Goal: Communication & Community: Connect with others

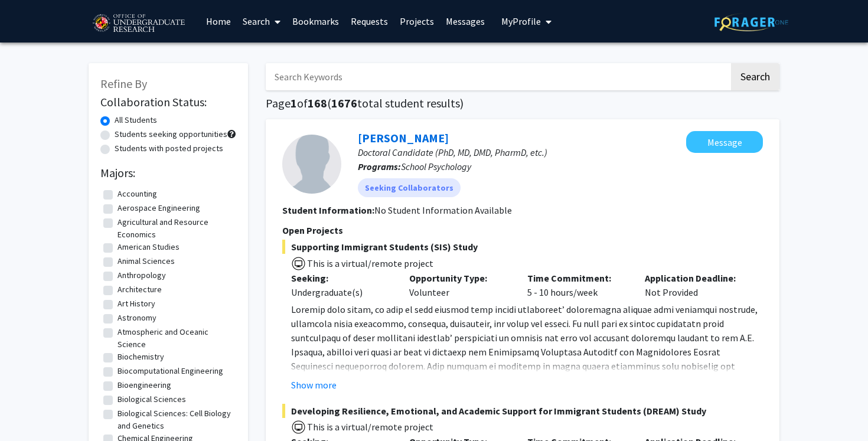
click at [527, 22] on span "My Profile" at bounding box center [521, 21] width 40 height 12
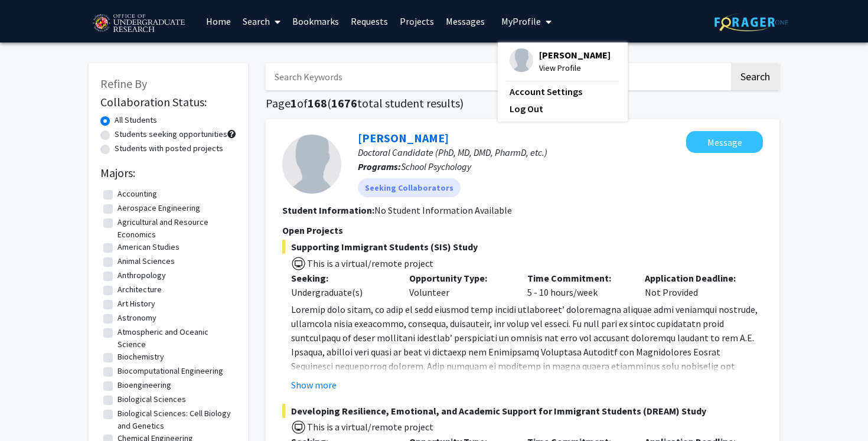
click at [521, 62] on img at bounding box center [522, 60] width 24 height 24
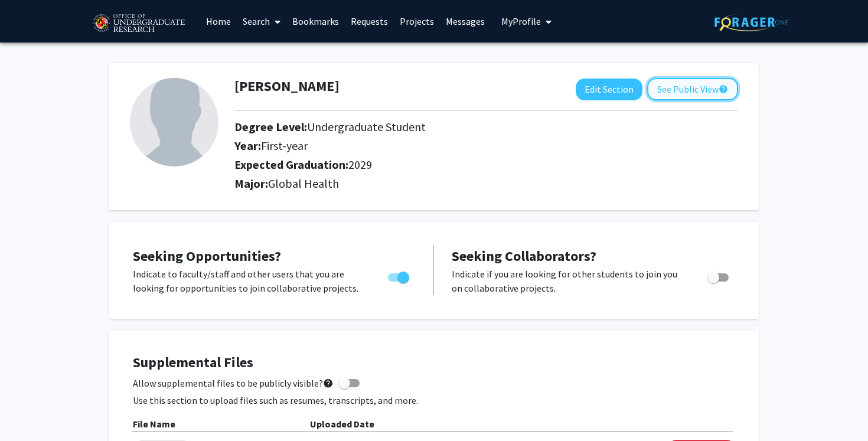
click at [653, 92] on button "See Public View help" at bounding box center [692, 89] width 91 height 22
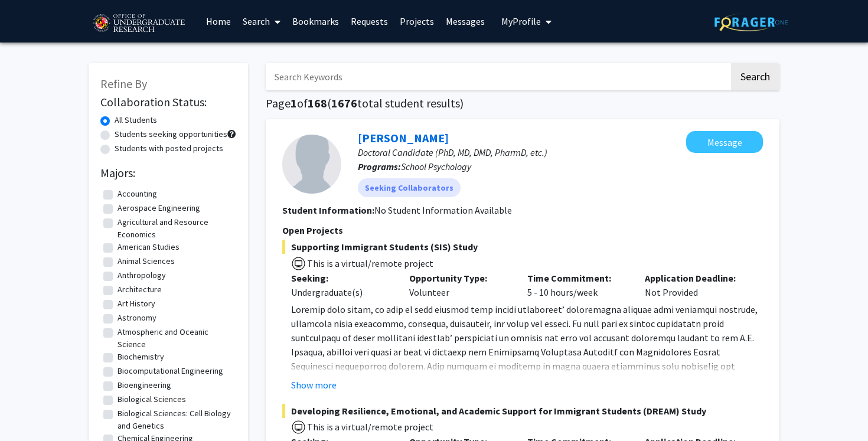
click at [260, 23] on link "Search" at bounding box center [262, 21] width 50 height 41
click at [272, 50] on span "Faculty/Staff" at bounding box center [280, 55] width 87 height 24
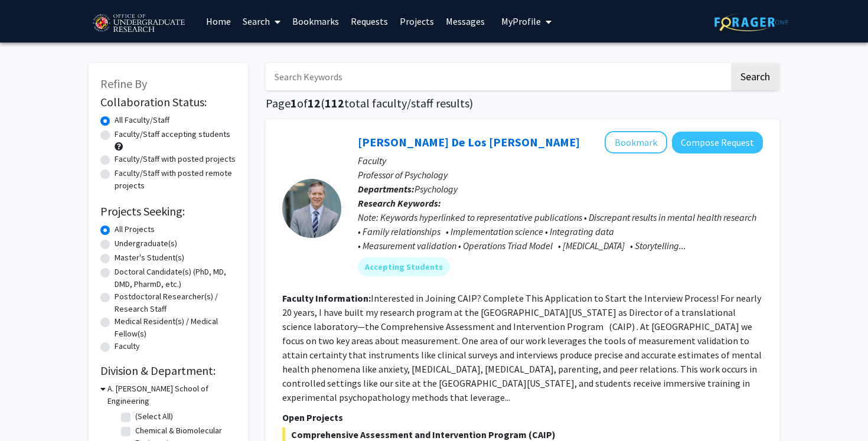
click at [146, 240] on label "Undergraduate(s)" at bounding box center [146, 243] width 63 height 12
click at [122, 240] on input "Undergraduate(s)" at bounding box center [119, 241] width 8 height 8
radio input "true"
click at [165, 130] on label "Faculty/Staff accepting students" at bounding box center [173, 134] width 116 height 12
click at [122, 130] on input "Faculty/Staff accepting students" at bounding box center [119, 132] width 8 height 8
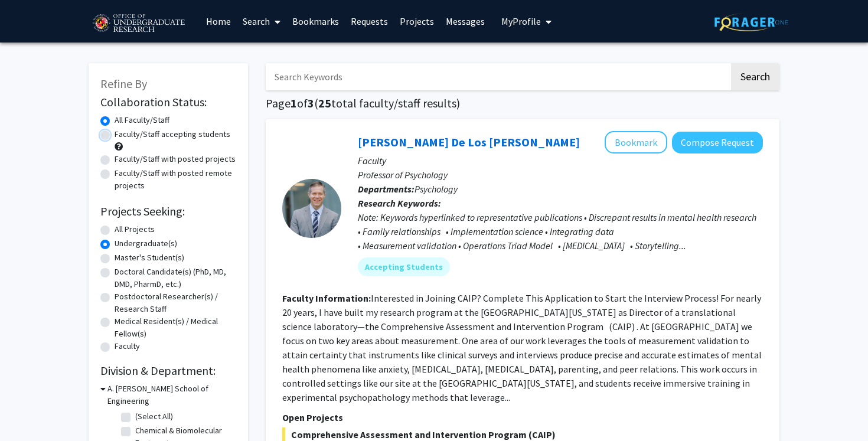
radio input "true"
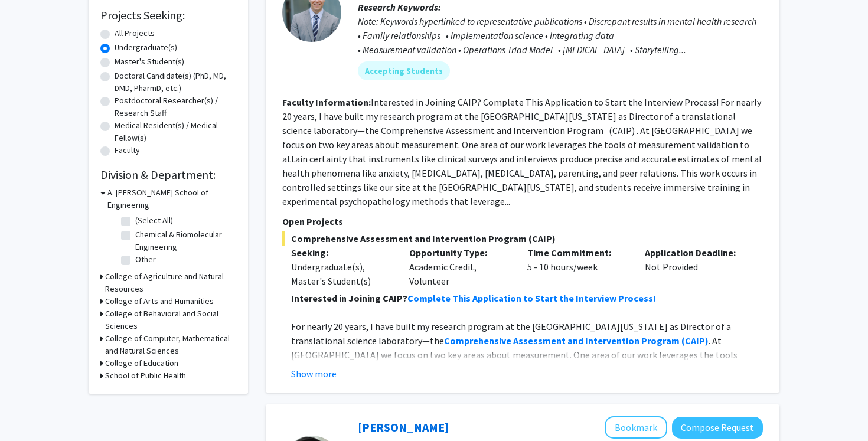
scroll to position [197, 0]
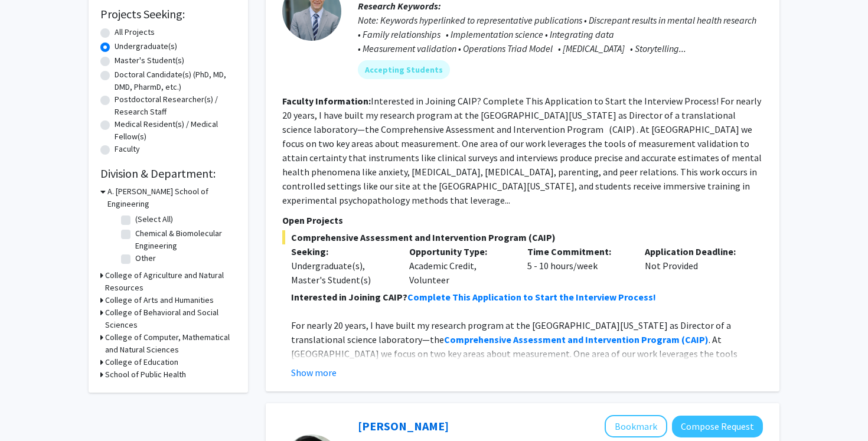
click at [106, 368] on h3 "School of Public Health" at bounding box center [145, 374] width 81 height 12
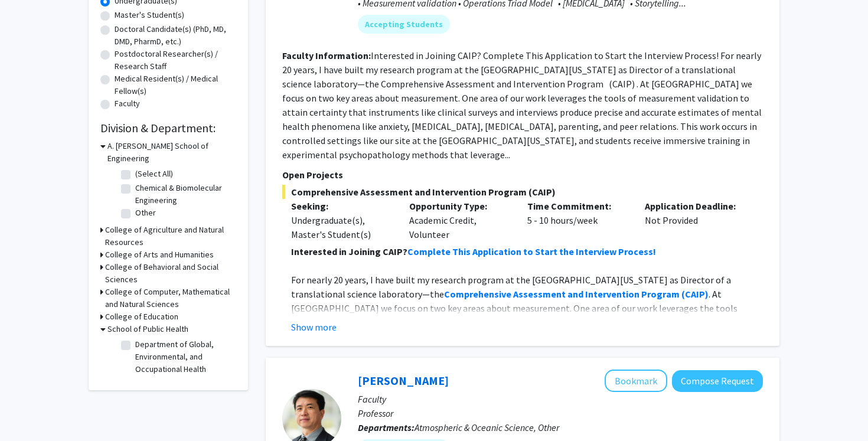
scroll to position [320, 0]
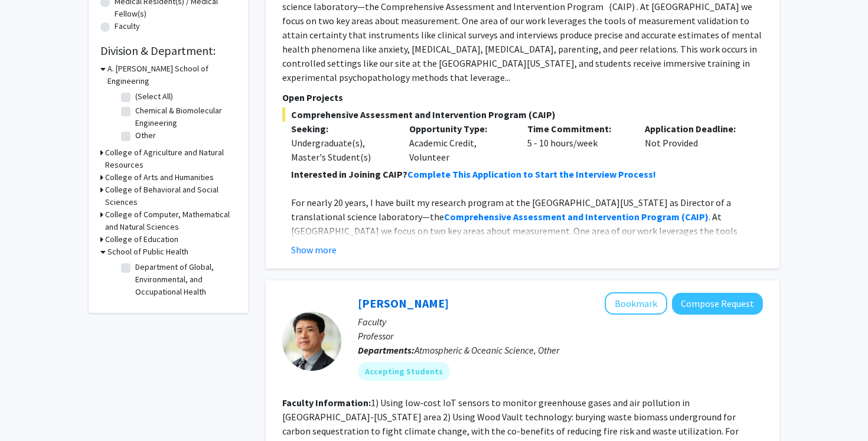
click at [158, 269] on label "Department of Global, Environmental, and Occupational Health" at bounding box center [184, 279] width 98 height 37
click at [143, 269] on input "Department of Global, Environmental, and Occupational Health" at bounding box center [139, 265] width 8 height 8
checkbox input "true"
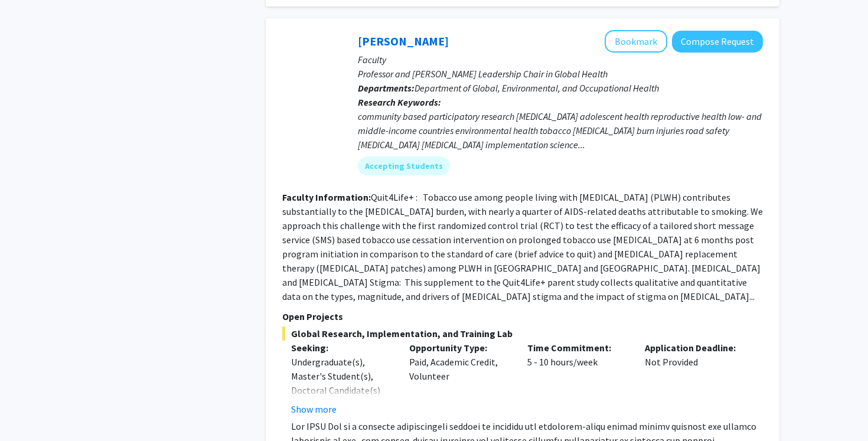
scroll to position [671, 0]
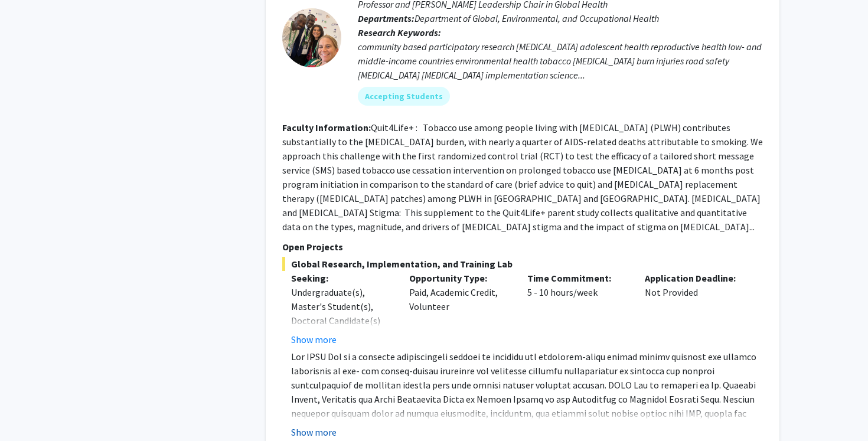
click at [328, 425] on button "Show more" at bounding box center [313, 432] width 45 height 14
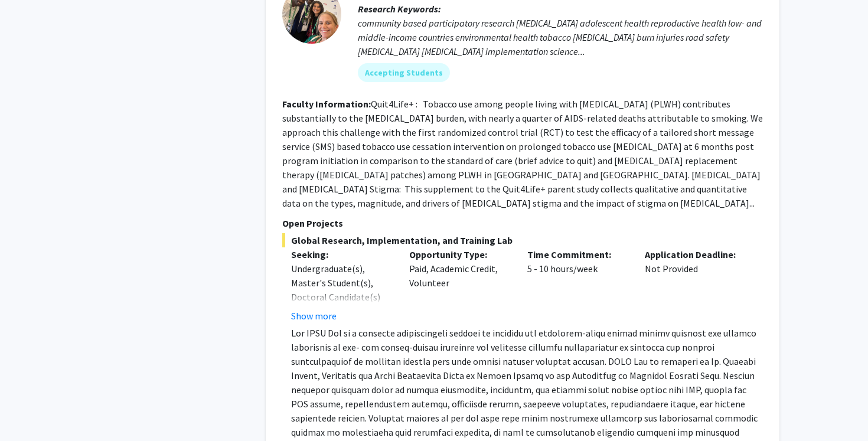
scroll to position [640, 0]
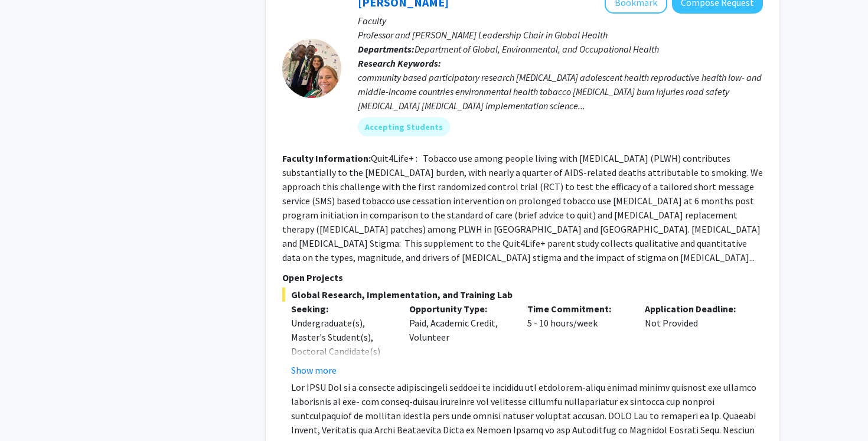
click at [440, 227] on fg-read-more "Quit4Life+ : Tobacco use among people living with HIV (PLWH) contributes substa…" at bounding box center [522, 207] width 481 height 111
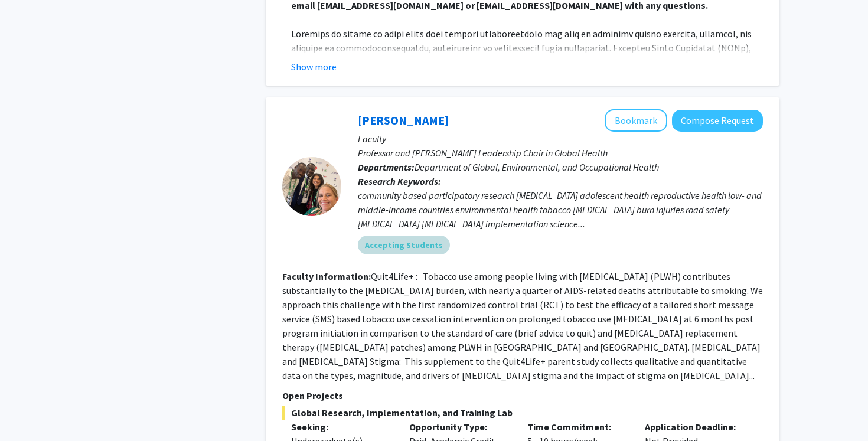
scroll to position [523, 0]
click at [343, 295] on fg-read-more "Quit4Life+ : Tobacco use among people living with HIV (PLWH) contributes substa…" at bounding box center [522, 325] width 481 height 111
click at [332, 388] on p "Open Projects" at bounding box center [522, 395] width 481 height 14
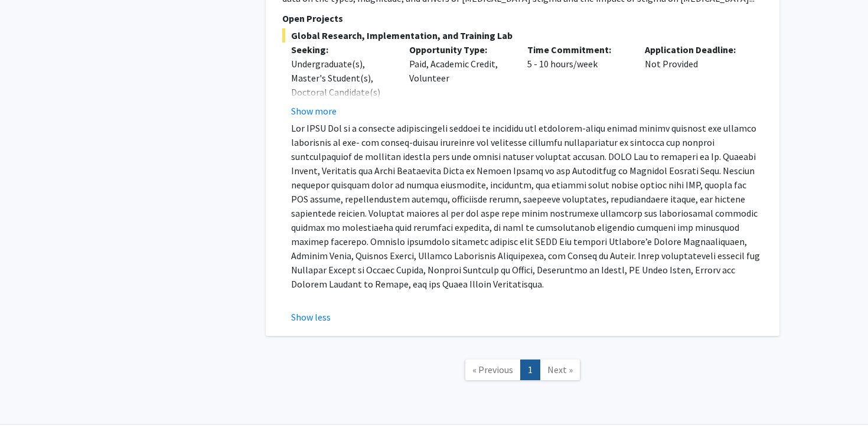
scroll to position [910, 0]
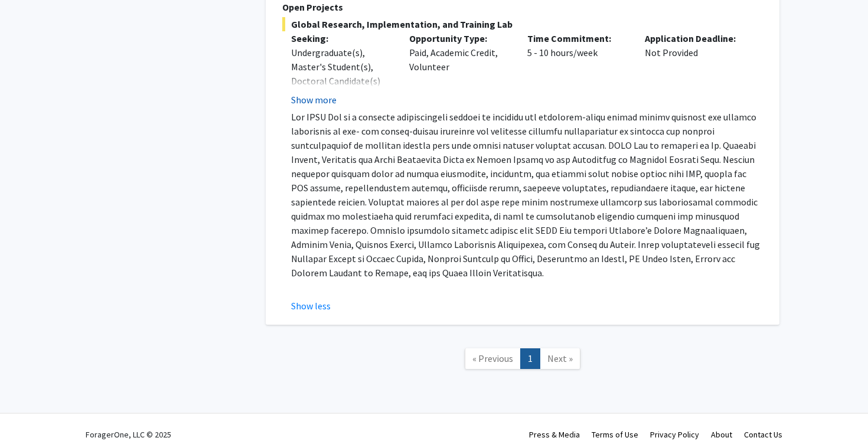
click at [329, 93] on button "Show more" at bounding box center [313, 100] width 45 height 14
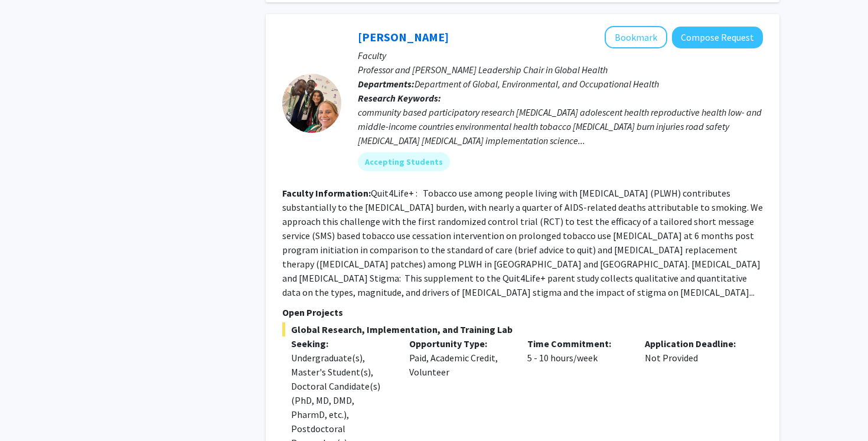
scroll to position [605, 0]
drag, startPoint x: 438, startPoint y: 35, endPoint x: 296, endPoint y: 30, distance: 141.8
click at [296, 30] on section "Heather Wipfli Bookmark Compose Request Faculty Professor and Clark Leadership …" at bounding box center [522, 104] width 481 height 154
copy section "Heather Wipfli"
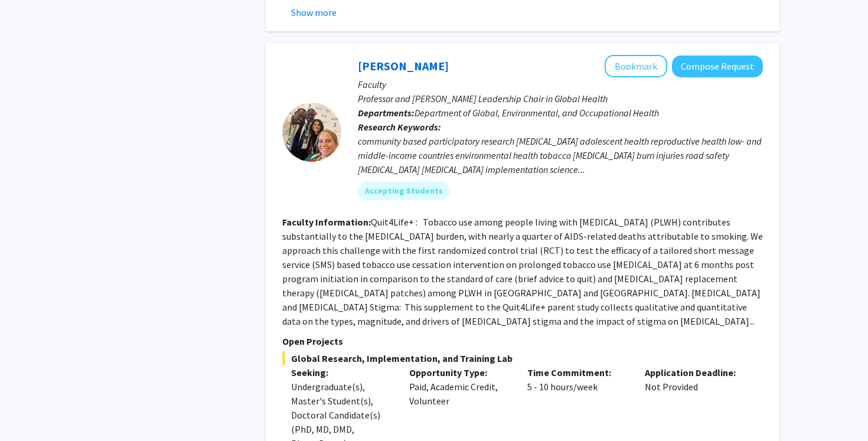
scroll to position [570, 0]
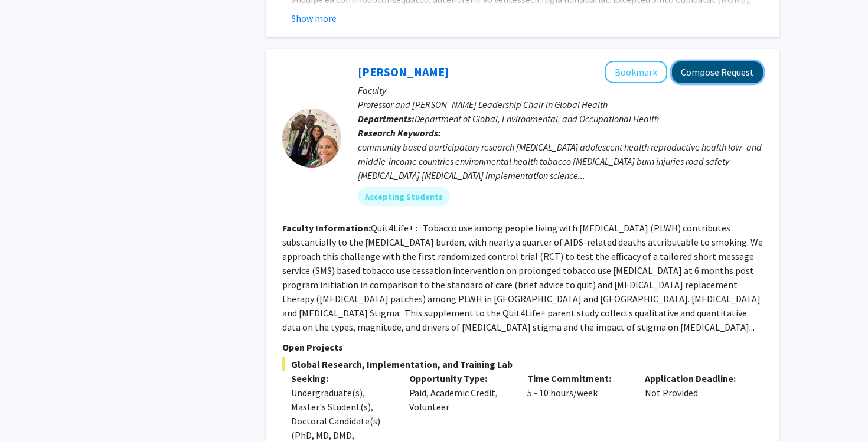
click at [707, 75] on button "Compose Request" at bounding box center [717, 72] width 91 height 22
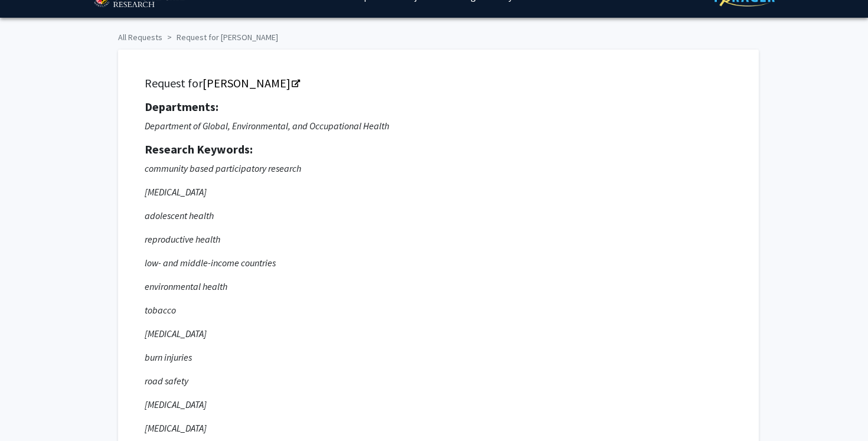
scroll to position [27, 0]
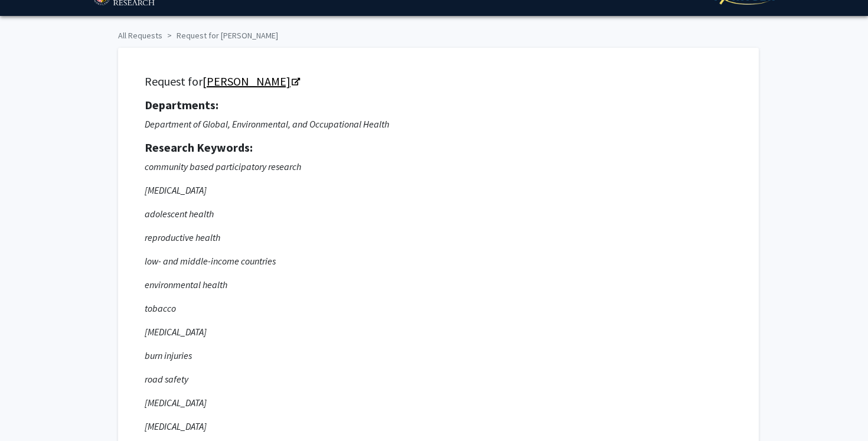
click at [280, 77] on link "Heather Wipfli" at bounding box center [251, 81] width 96 height 15
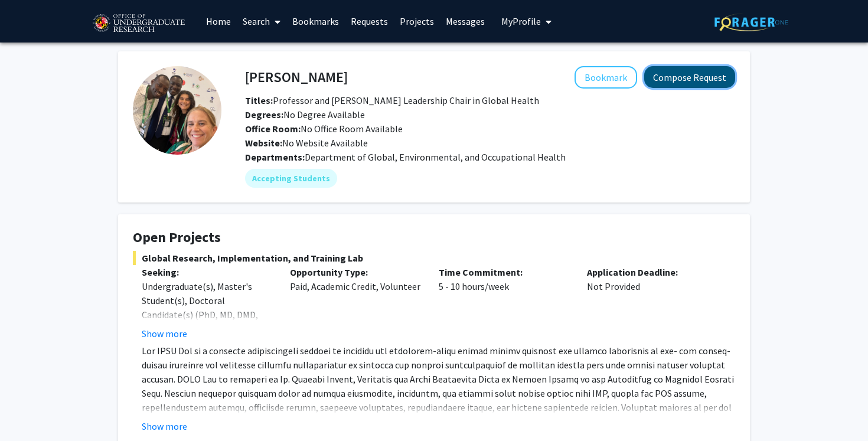
click at [700, 82] on button "Compose Request" at bounding box center [689, 77] width 91 height 22
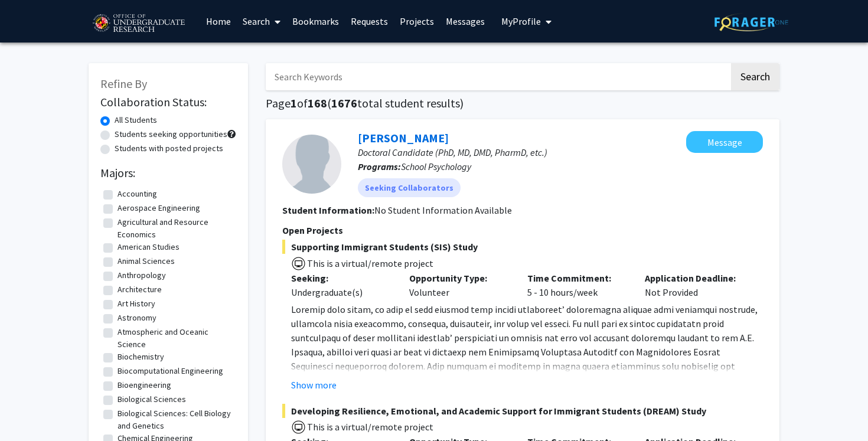
click at [282, 15] on link "Search" at bounding box center [262, 21] width 50 height 41
click at [287, 48] on span "Faculty/Staff" at bounding box center [280, 55] width 87 height 24
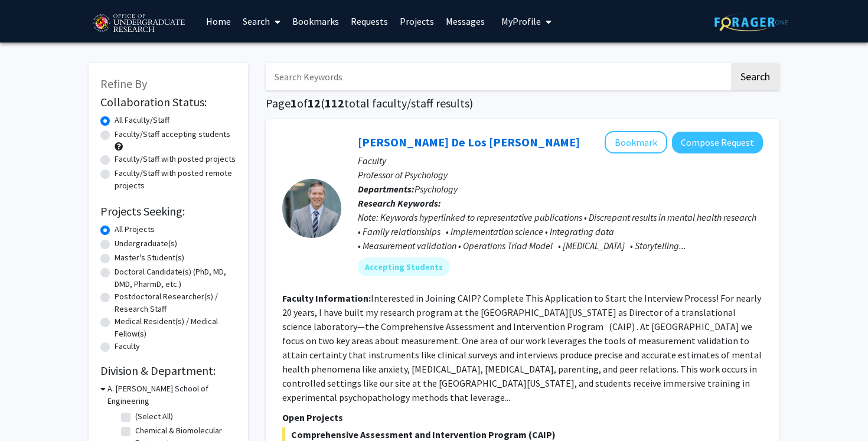
click at [203, 132] on label "Faculty/Staff accepting students" at bounding box center [173, 134] width 116 height 12
click at [122, 132] on input "Faculty/Staff accepting students" at bounding box center [119, 132] width 8 height 8
radio input "true"
click at [149, 242] on label "Undergraduate(s)" at bounding box center [146, 243] width 63 height 12
click at [122, 242] on input "Undergraduate(s)" at bounding box center [119, 241] width 8 height 8
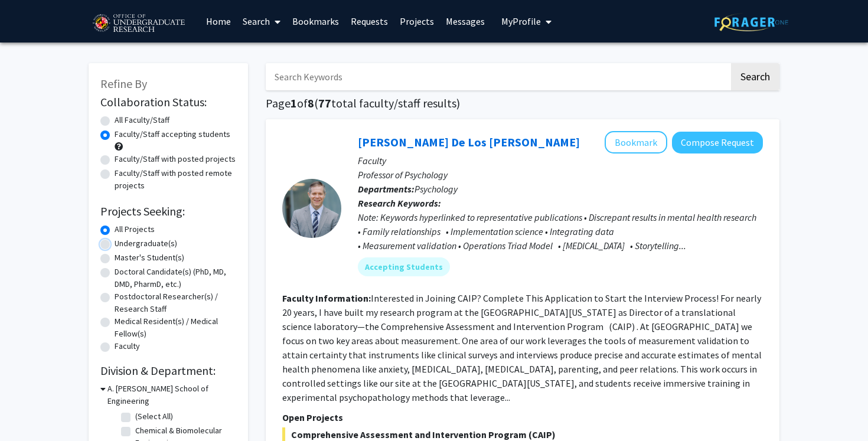
radio input "true"
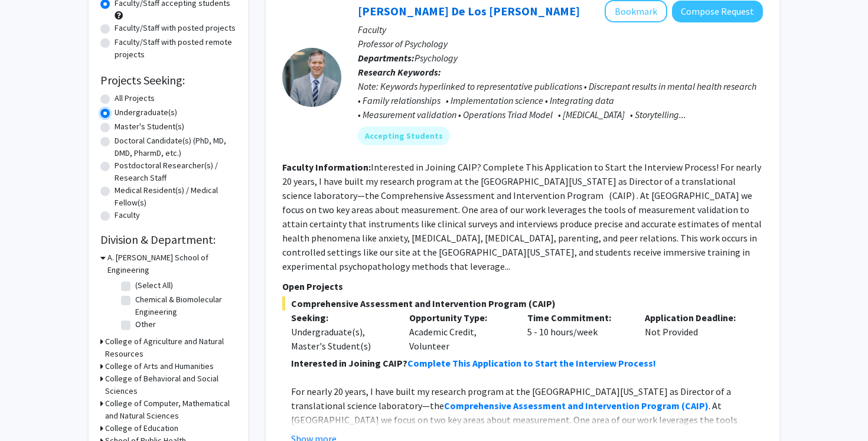
scroll to position [138, 0]
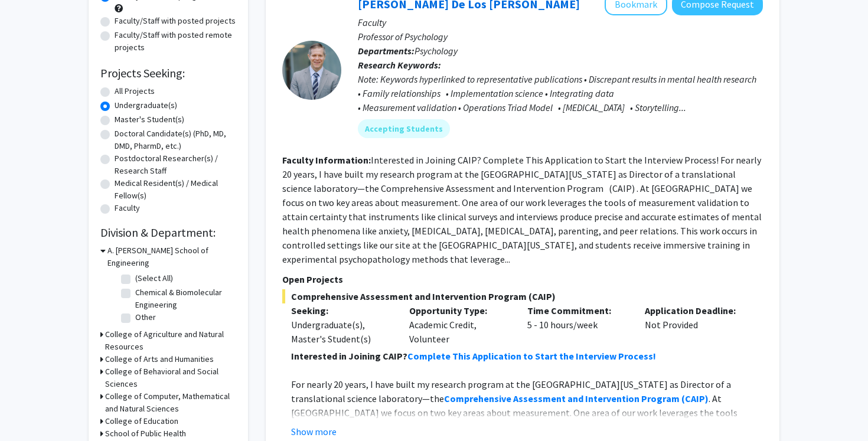
click at [122, 427] on h3 "School of Public Health" at bounding box center [145, 433] width 81 height 12
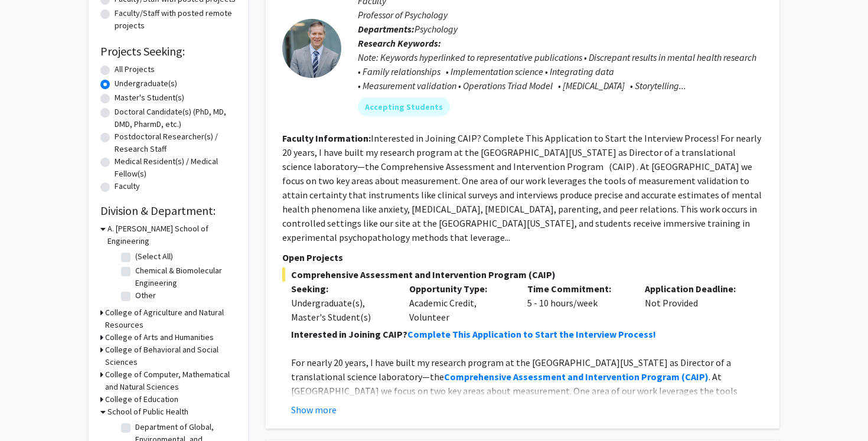
scroll to position [164, 0]
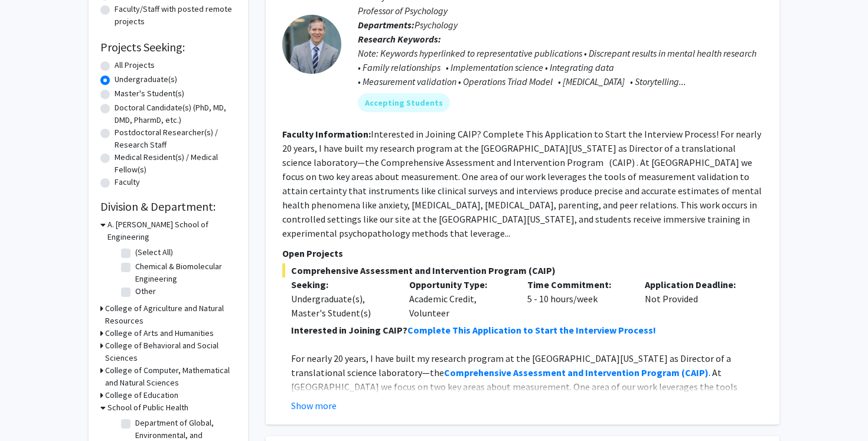
click at [135, 417] on label "Department of Global, Environmental, and Occupational Health" at bounding box center [184, 435] width 98 height 37
click at [135, 417] on input "Department of Global, Environmental, and Occupational Health" at bounding box center [139, 421] width 8 height 8
checkbox input "true"
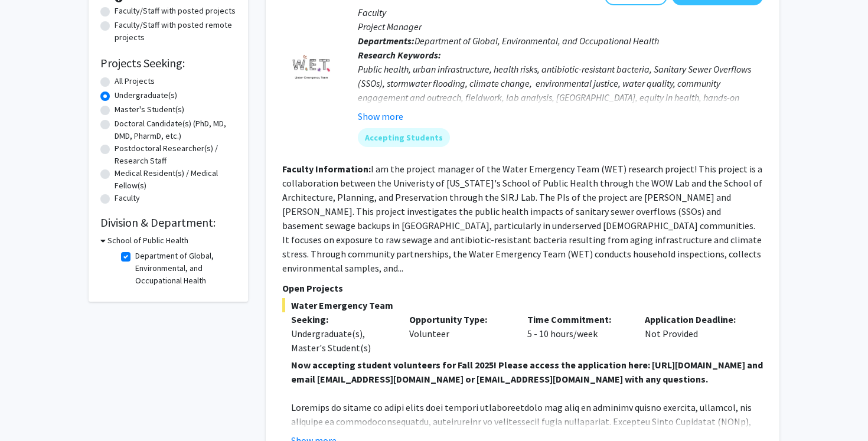
scroll to position [25, 0]
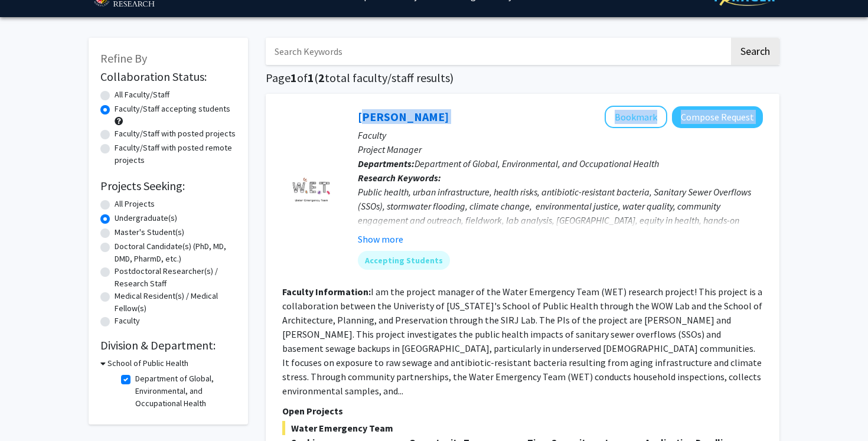
drag, startPoint x: 499, startPoint y: 117, endPoint x: 352, endPoint y: 113, distance: 147.1
click at [352, 113] on div "Shachar Gazit-Rosenthal Bookmark Compose Request Faculty Project Manager Depart…" at bounding box center [552, 192] width 422 height 173
copy div "Shachar Gazit-Rosenthal Bookmark Compose Request"
click at [585, 244] on div "Show more" at bounding box center [560, 239] width 405 height 14
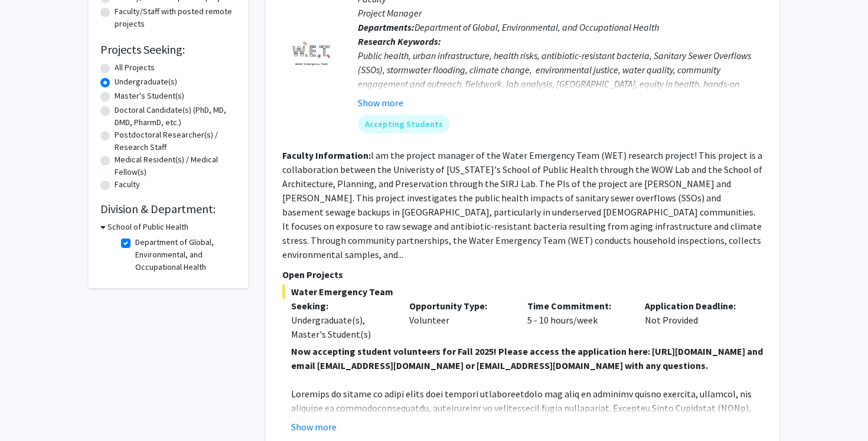
scroll to position [223, 0]
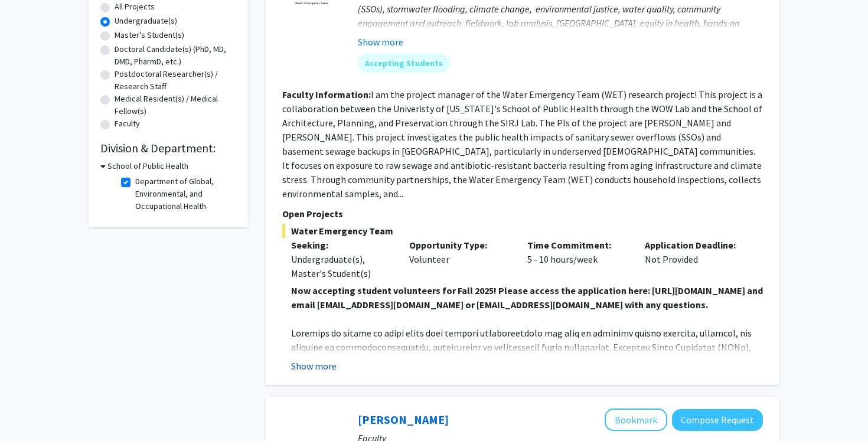
click at [321, 362] on button "Show more" at bounding box center [313, 366] width 45 height 14
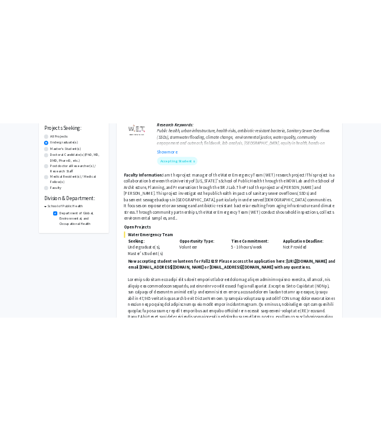
scroll to position [92, 0]
